Goal: Task Accomplishment & Management: Complete application form

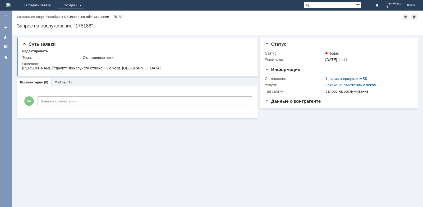
click at [11, 7] on img at bounding box center [8, 5] width 4 height 4
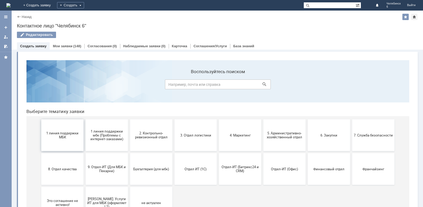
click at [65, 134] on span "1 линия поддержки МБК" at bounding box center [62, 135] width 39 height 8
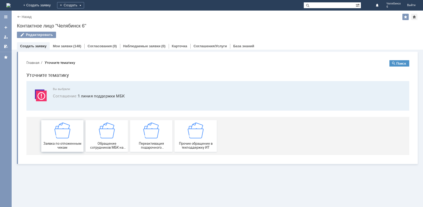
click at [65, 134] on img at bounding box center [62, 131] width 16 height 16
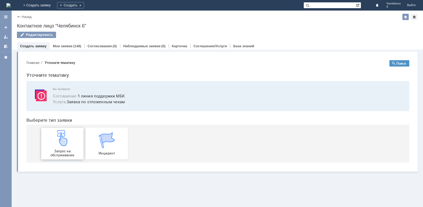
click at [66, 134] on img at bounding box center [62, 138] width 16 height 16
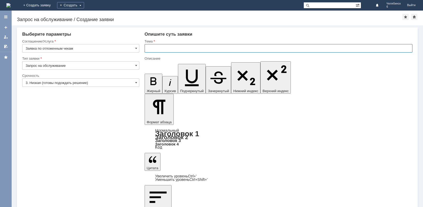
click at [178, 48] on input "text" at bounding box center [279, 48] width 268 height 8
type input "Отложенные чеки"
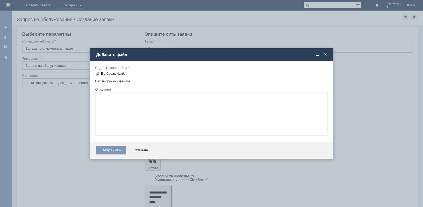
click at [119, 71] on div "Выбрать файл" at bounding box center [110, 74] width 31 height 6
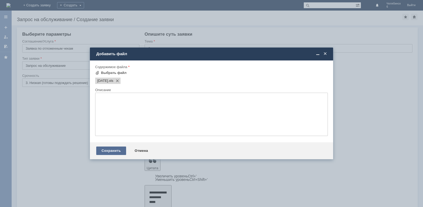
click at [111, 150] on div "Сохранить" at bounding box center [111, 151] width 30 height 8
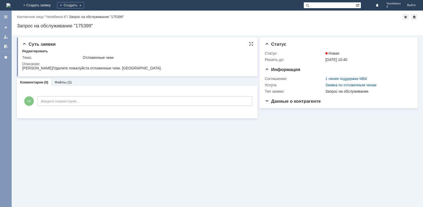
click at [92, 65] on div "Описание:" at bounding box center [136, 64] width 229 height 4
click at [24, 44] on span "Суть заявки" at bounding box center [38, 44] width 33 height 5
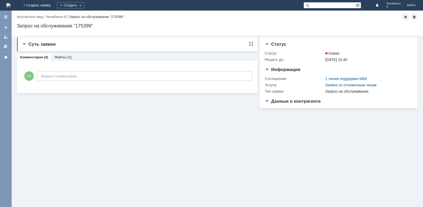
click at [24, 44] on span "Суть заявки" at bounding box center [38, 44] width 33 height 5
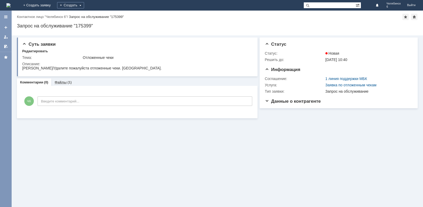
click at [65, 81] on link "Файлы" at bounding box center [60, 82] width 12 height 4
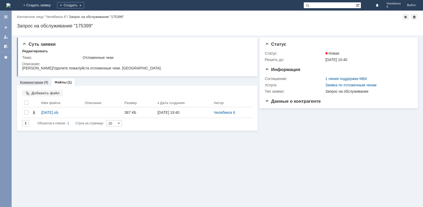
click at [42, 80] on div "Комментарии (0)" at bounding box center [34, 83] width 34 height 8
